Goal: Task Accomplishment & Management: Use online tool/utility

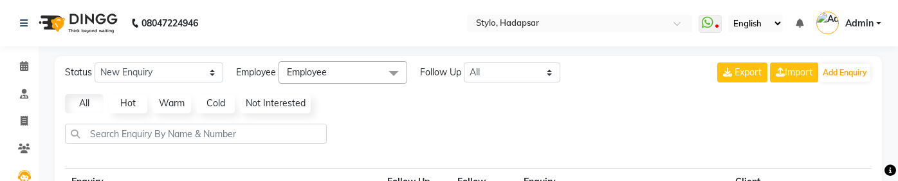
select select "10"
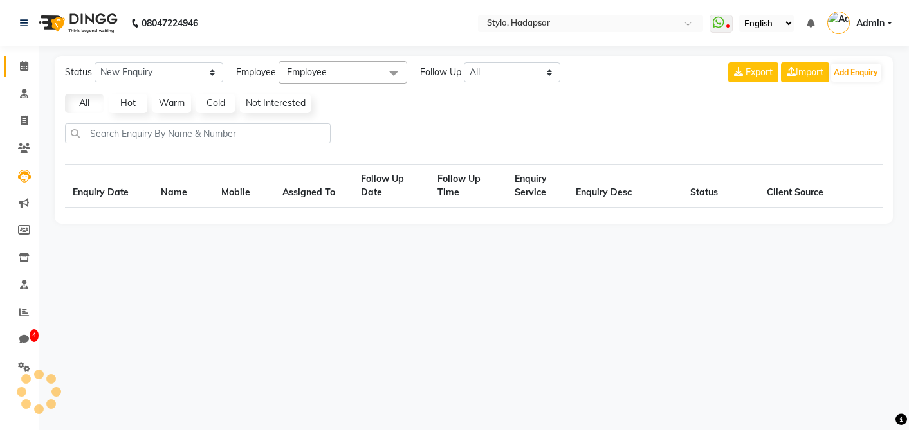
select select "10"
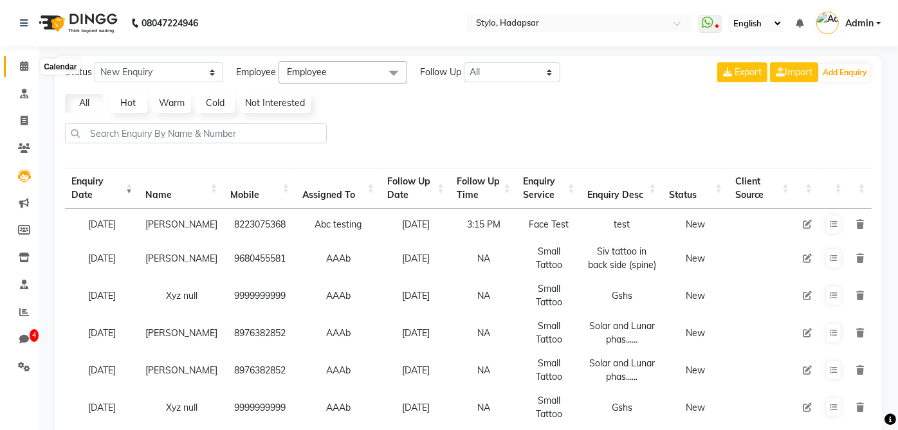
click at [25, 73] on span at bounding box center [24, 66] width 23 height 15
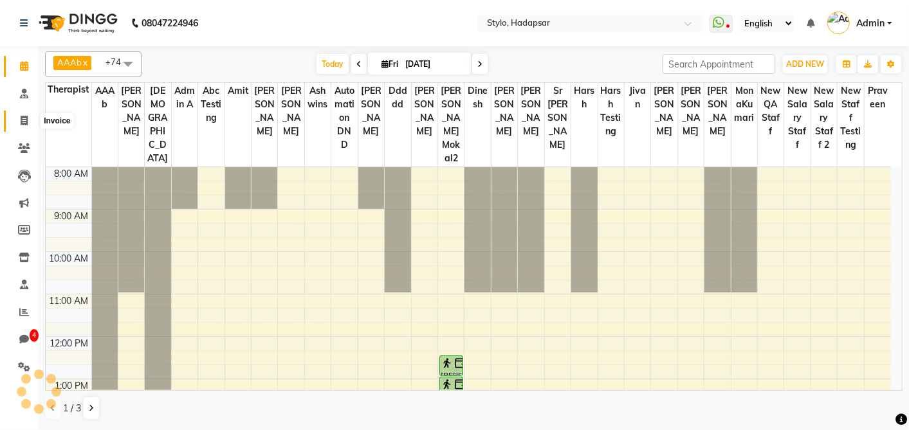
click at [17, 123] on span at bounding box center [24, 121] width 23 height 15
select select "service"
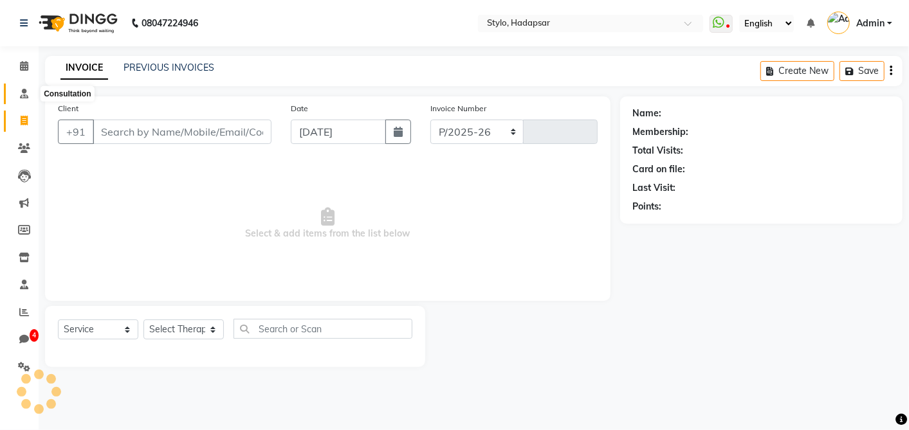
select select "157"
type input "1174"
drag, startPoint x: 22, startPoint y: 91, endPoint x: 18, endPoint y: 78, distance: 14.0
click at [21, 91] on icon at bounding box center [24, 94] width 8 height 10
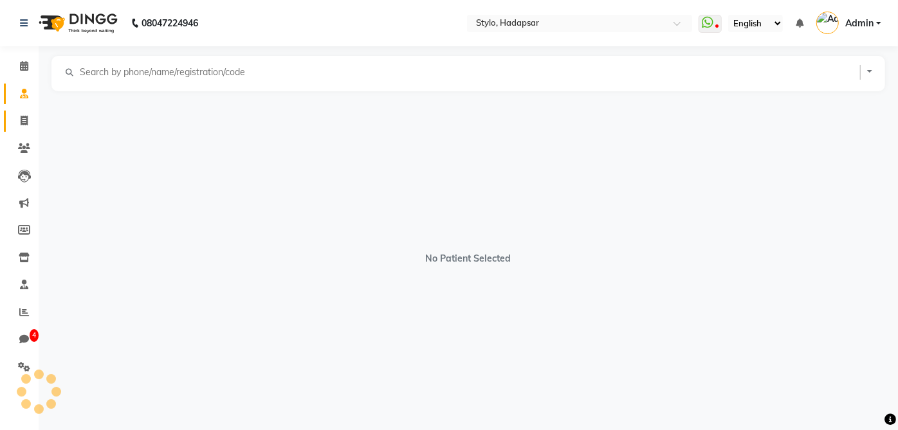
click at [21, 121] on icon at bounding box center [24, 121] width 7 height 10
select select "service"
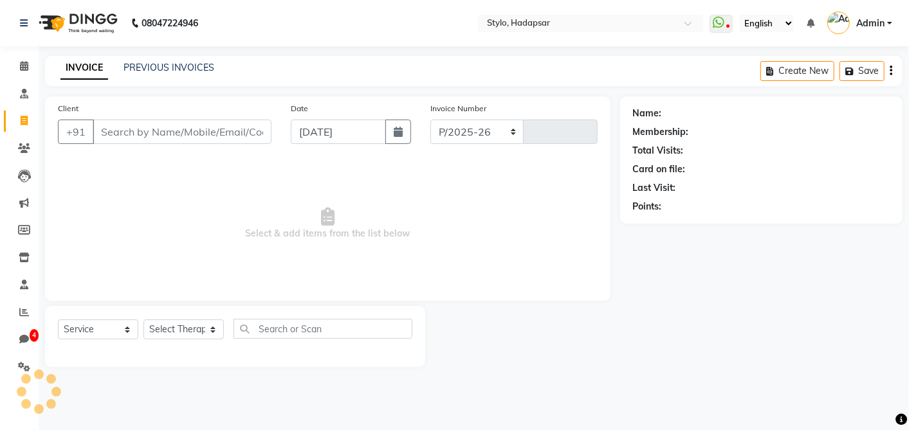
select select "157"
type input "1174"
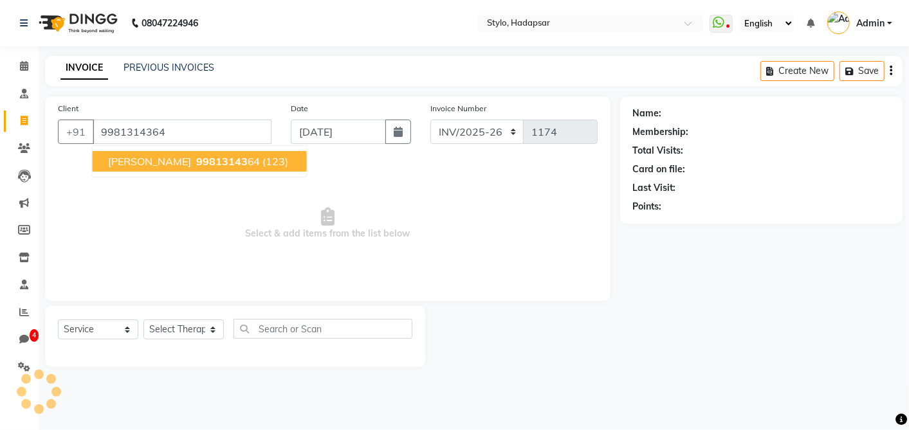
type input "9981314364"
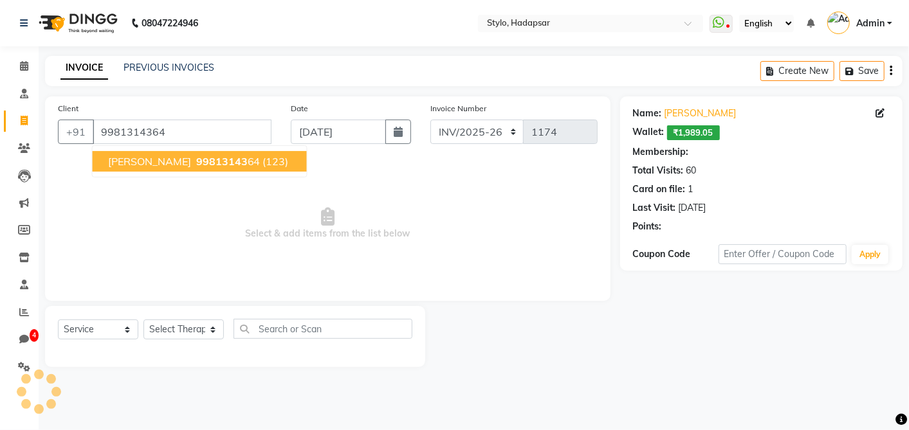
select select "6: Object"
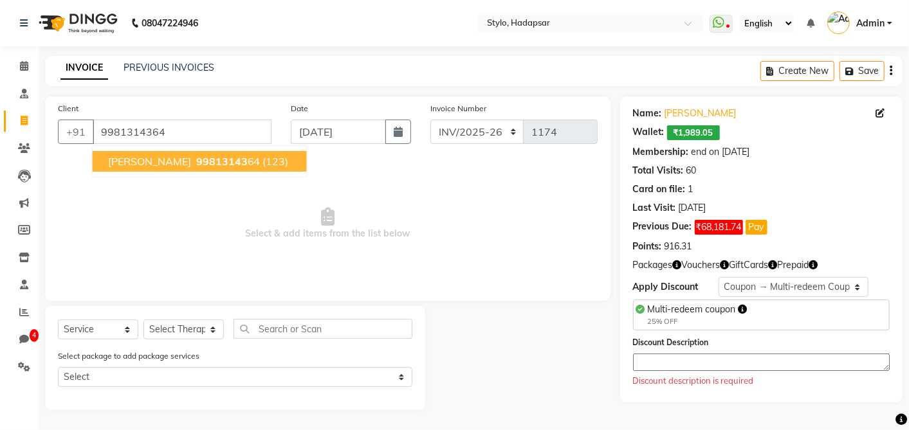
click at [134, 168] on button "Harsh Patidar 99813143 64 (123)" at bounding box center [200, 161] width 214 height 21
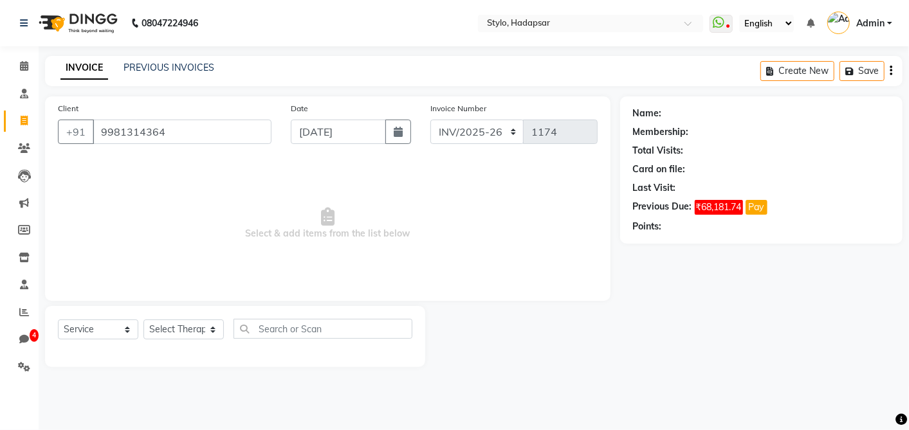
select select "6: Object"
